Goal: Information Seeking & Learning: Learn about a topic

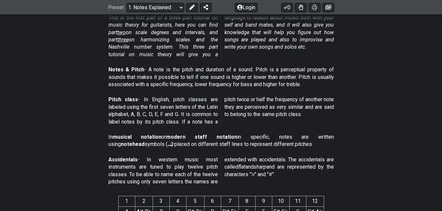
scroll to position [33, 0]
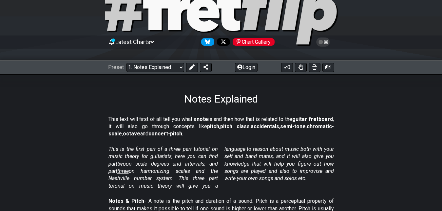
click at [169, 55] on div "Latest Charts Chart Gallery" at bounding box center [221, 49] width 442 height 24
click at [170, 59] on div "Latest Charts Chart Gallery" at bounding box center [221, 49] width 442 height 24
click at [171, 63] on select "Welcome to #fretflip! Initial Preset Custom Preset Minor Pentatonic Major Penta…" at bounding box center [156, 67] width 58 height 9
click at [127, 63] on select "Welcome to #fretflip! Initial Preset Custom Preset Minor Pentatonic Major Penta…" at bounding box center [156, 67] width 58 height 9
select select "/harmonizing-scales"
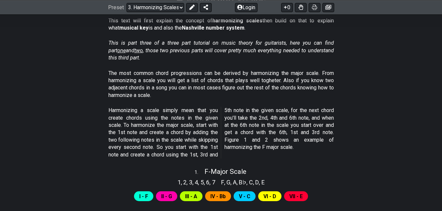
scroll to position [66, 0]
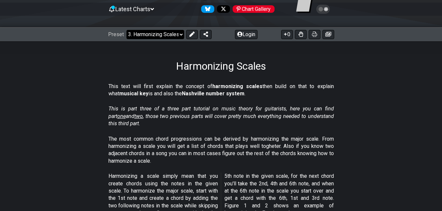
drag, startPoint x: 173, startPoint y: 24, endPoint x: 168, endPoint y: 33, distance: 10.0
click at [173, 25] on div "Latest Charts Chart Gallery" at bounding box center [221, 16] width 442 height 24
click at [168, 33] on select "Welcome to #fretflip! Initial Preset Custom Preset Minor Pentatonic Major Penta…" at bounding box center [156, 34] width 58 height 9
